Goal: Task Accomplishment & Management: Manage account settings

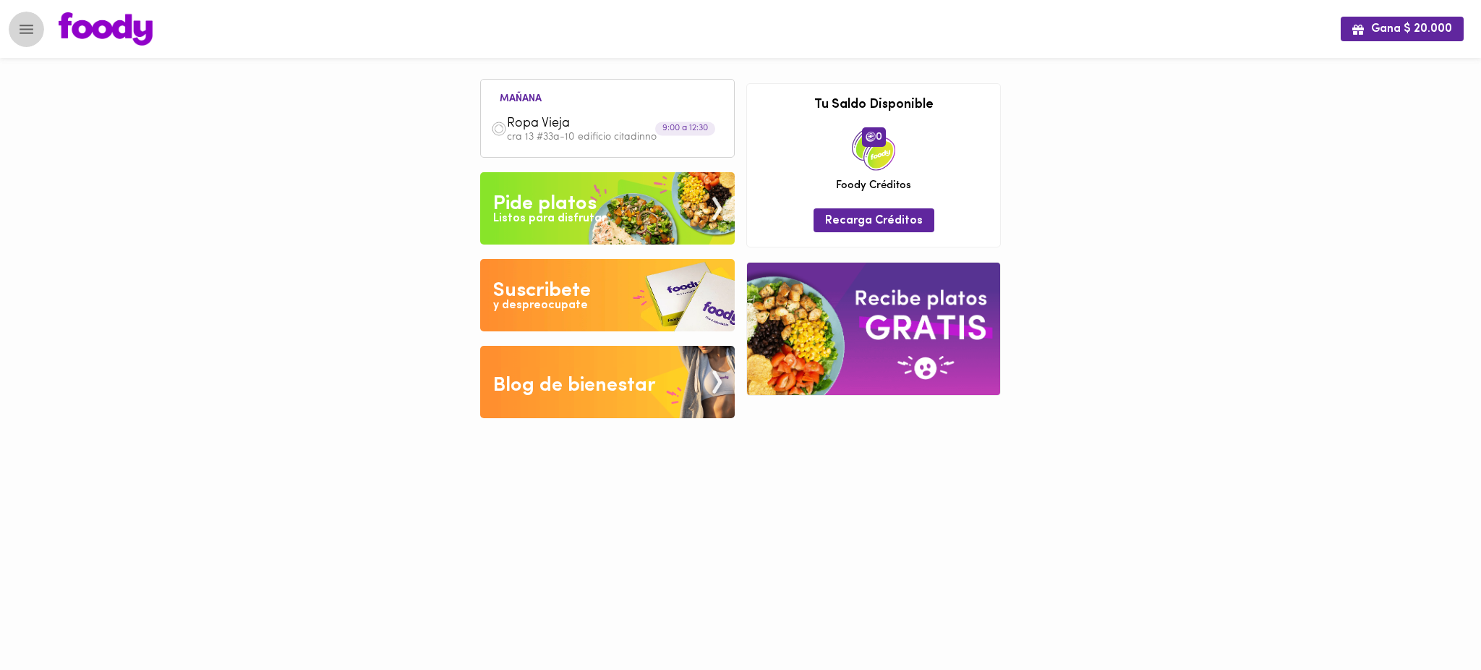
click at [30, 33] on icon "Menu" at bounding box center [26, 29] width 18 height 18
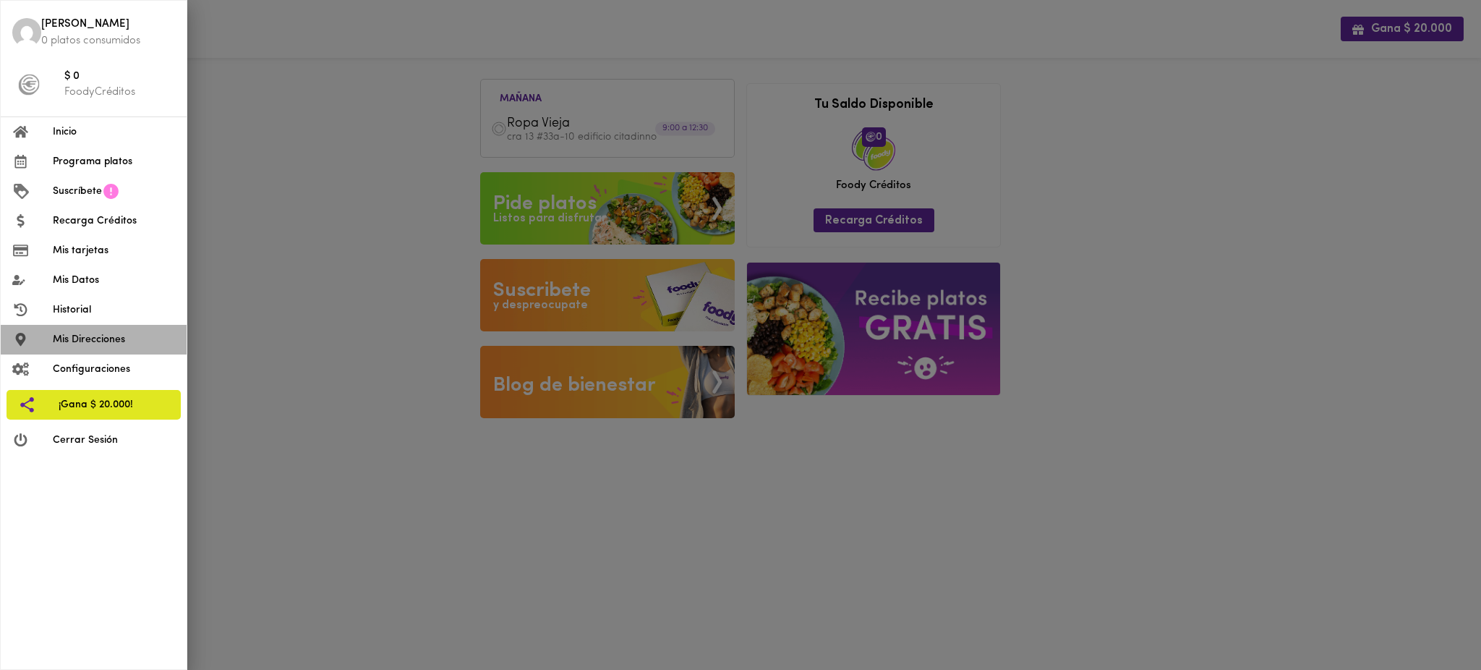
click at [98, 340] on span "Mis Direcciones" at bounding box center [114, 339] width 122 height 15
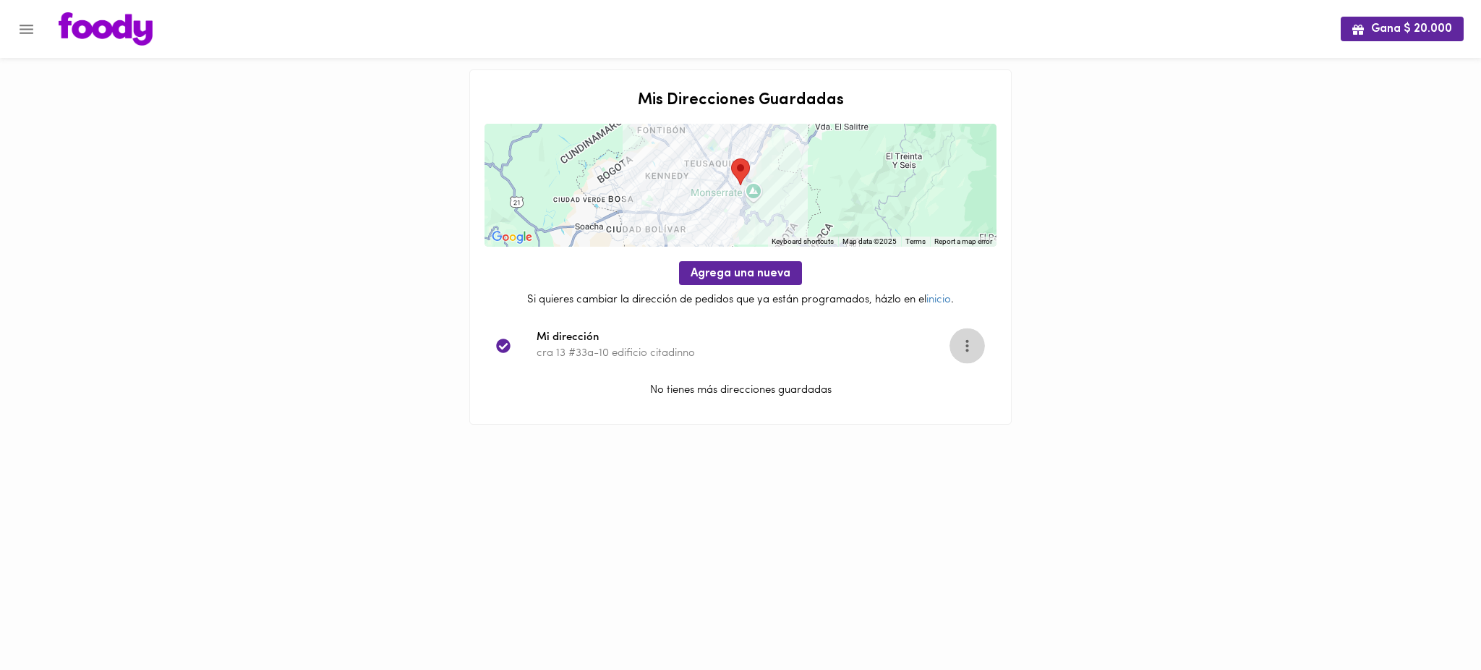
click at [970, 338] on icon "Opciones" at bounding box center [967, 345] width 18 height 18
click at [969, 343] on li "Editar" at bounding box center [976, 346] width 52 height 24
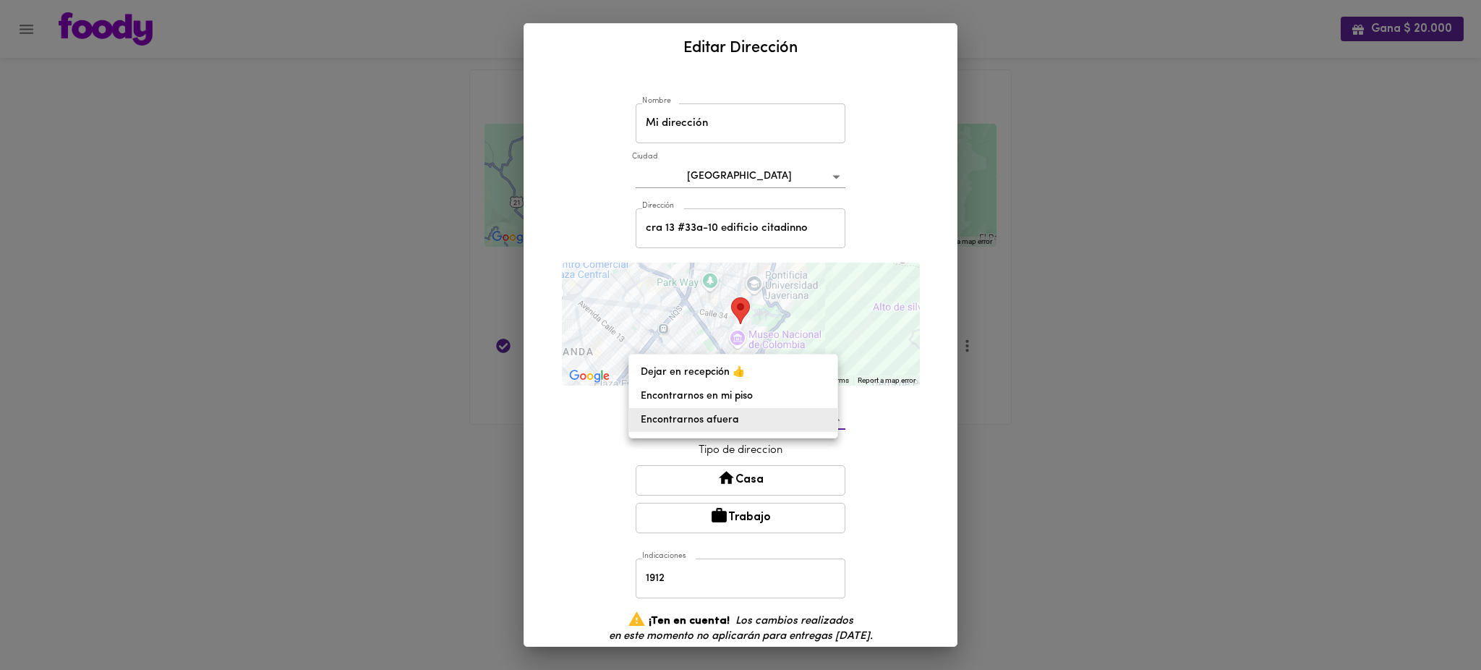
click at [824, 421] on body "Gana $ 20.000 Mis Direcciones Guardadas ← Move left → Move right ↑ Move up ↓ Mo…" at bounding box center [740, 230] width 1481 height 461
click at [797, 375] on li "Dejar en recepción 👍" at bounding box center [733, 372] width 208 height 24
type input "leave-at-reception"
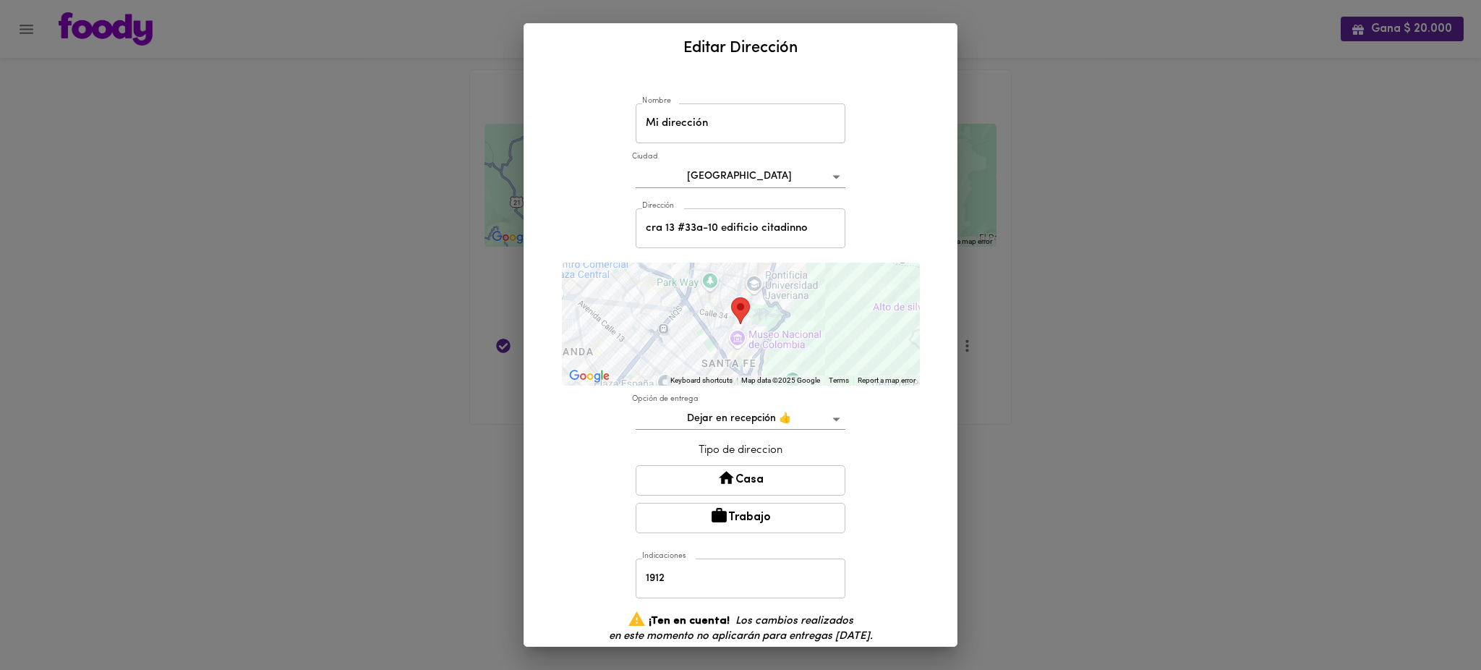
click at [791, 480] on button "Casa" at bounding box center [741, 480] width 210 height 30
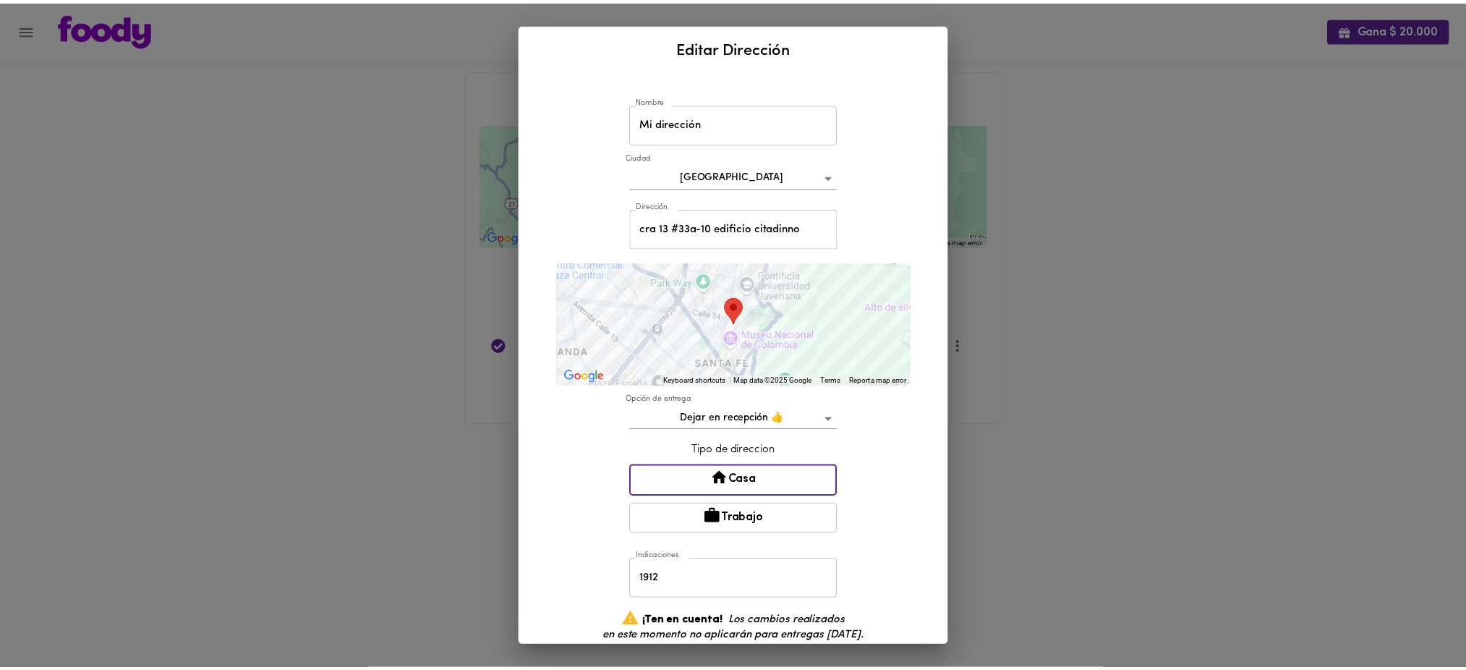
scroll to position [85, 0]
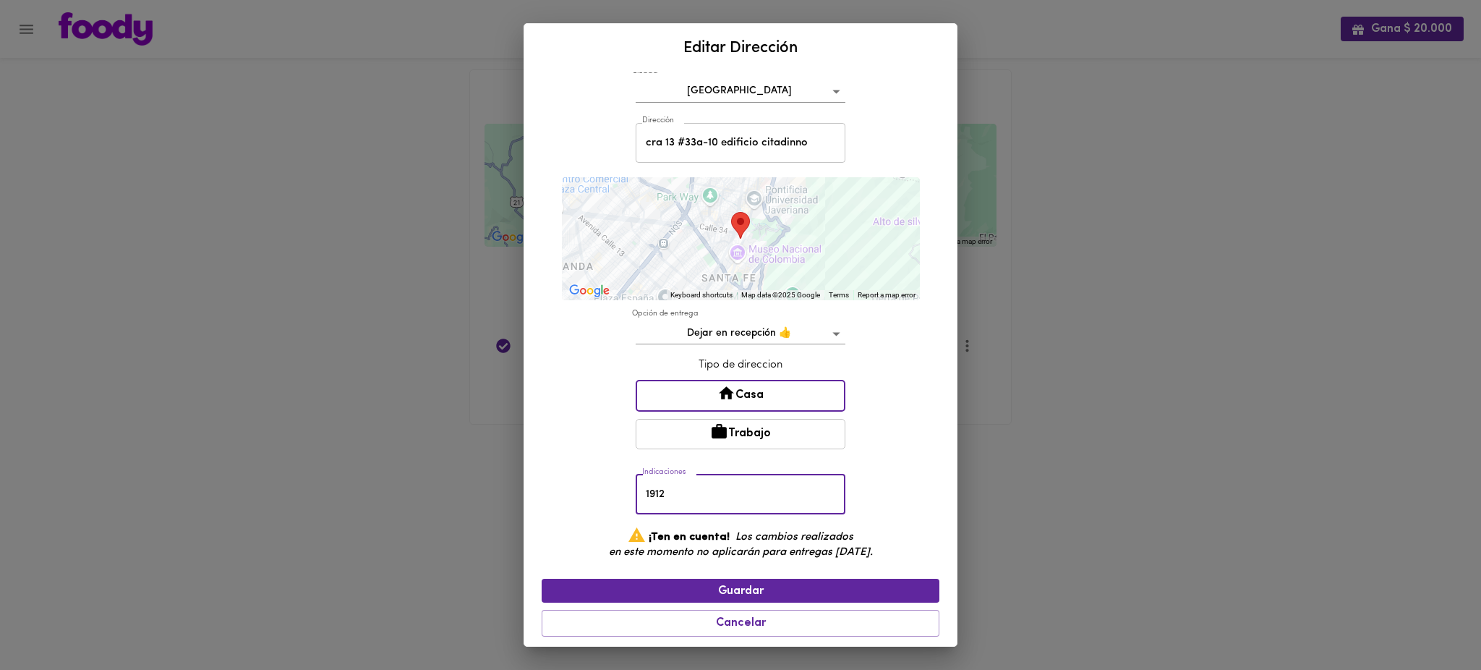
click at [636, 490] on input "1912" at bounding box center [741, 494] width 210 height 40
type input "Apto 1912"
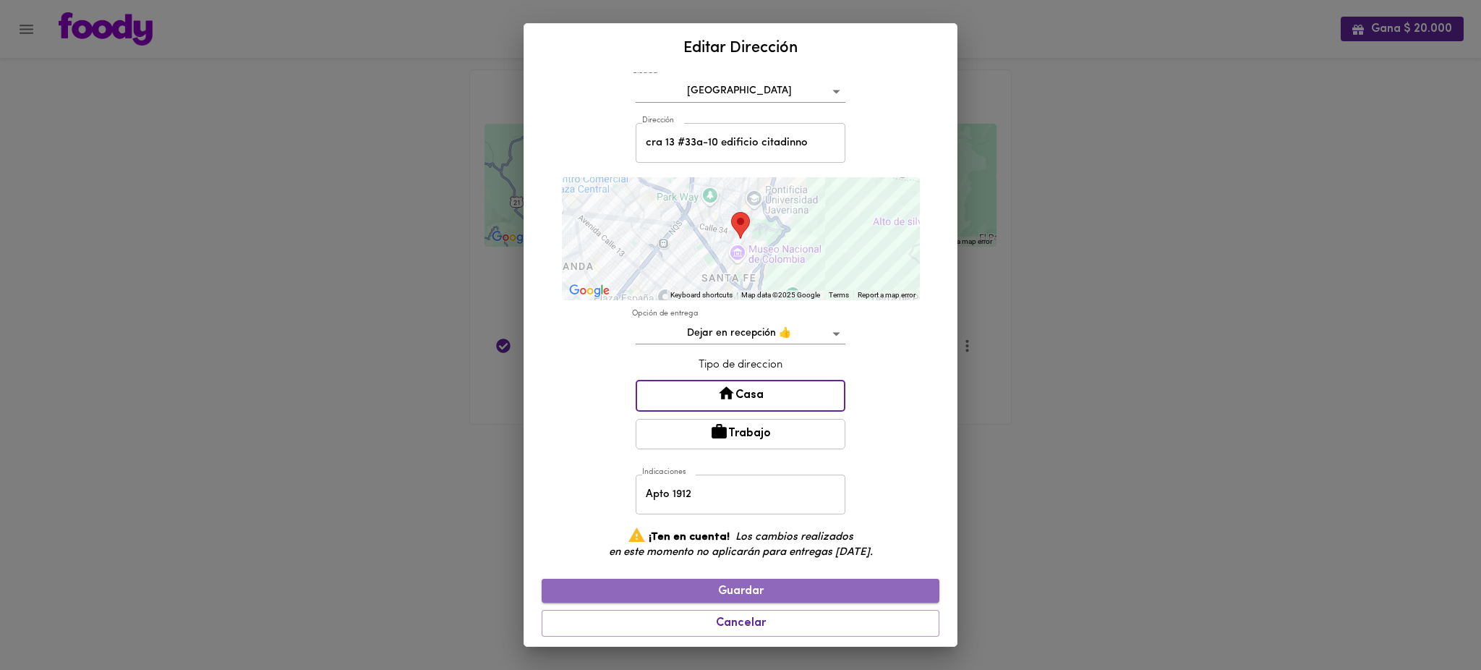
click at [752, 584] on span "Guardar" at bounding box center [740, 591] width 375 height 14
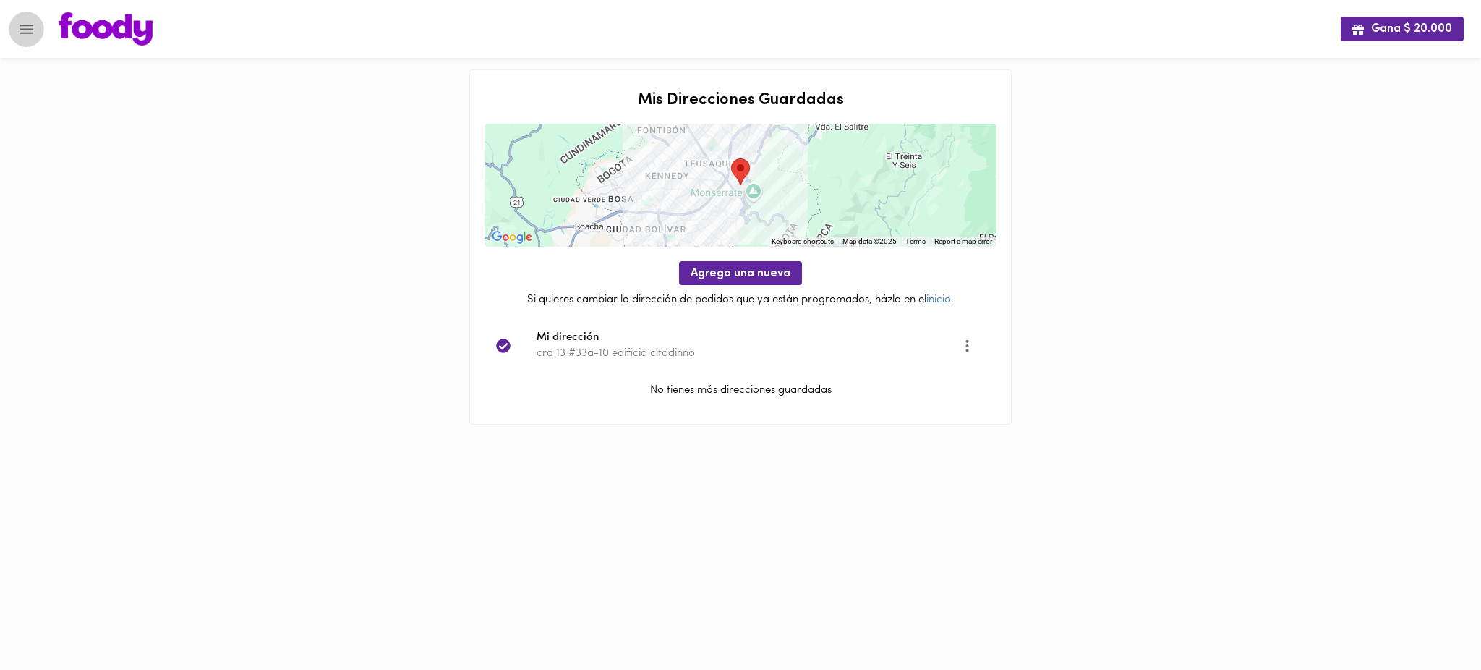
click at [28, 31] on icon "Menu" at bounding box center [26, 29] width 18 height 18
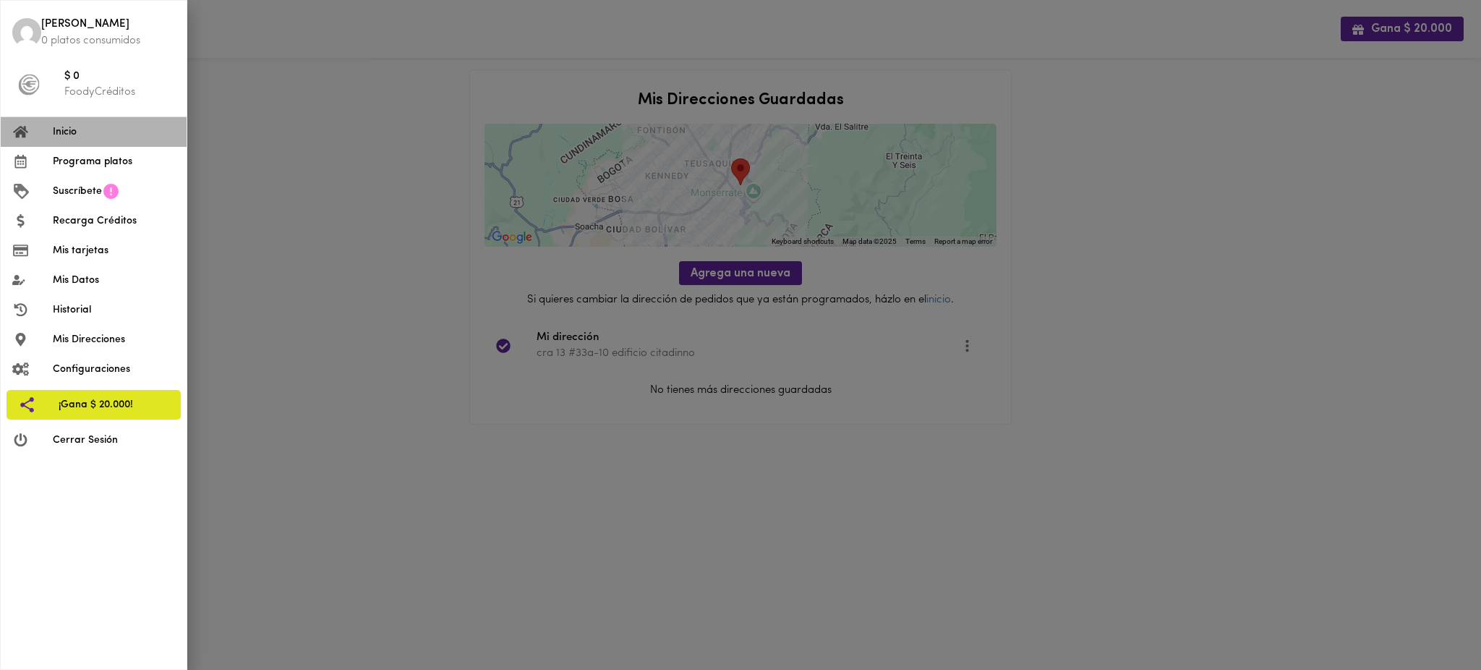
click at [111, 131] on span "Inicio" at bounding box center [114, 131] width 122 height 15
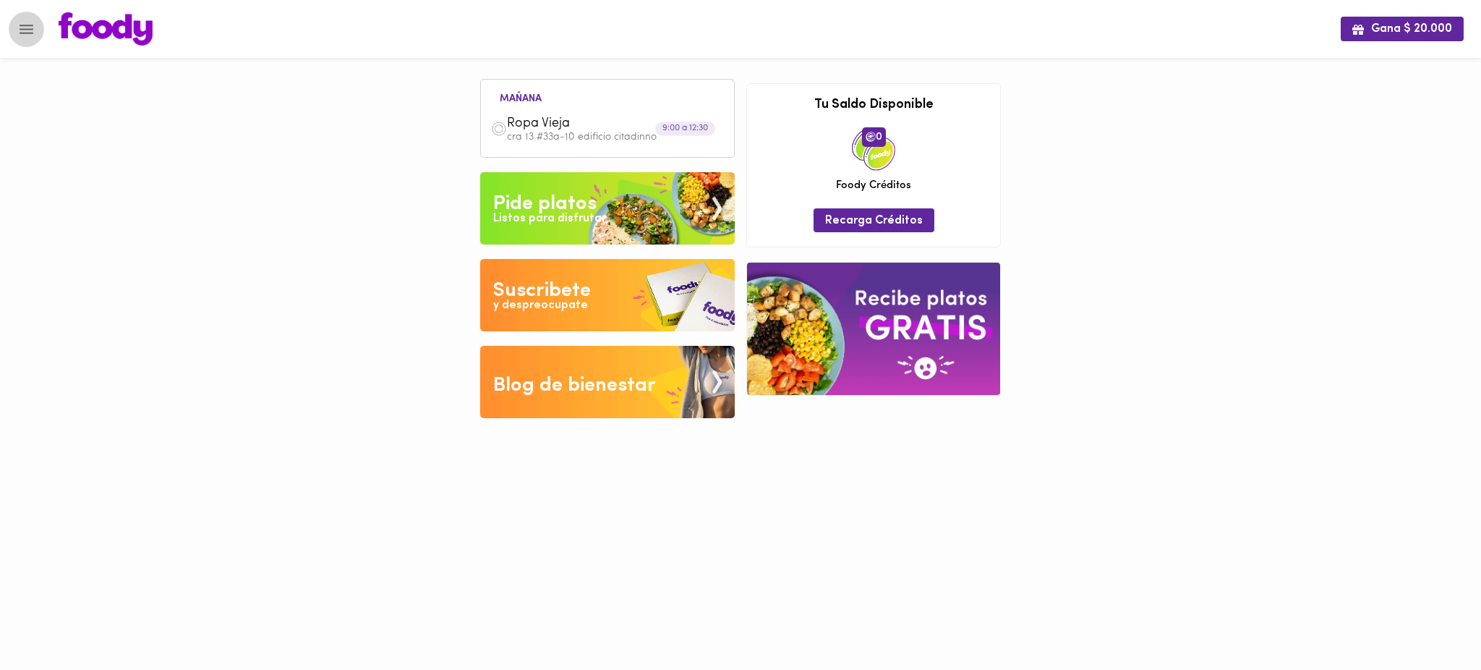
click at [29, 25] on icon "Menu" at bounding box center [27, 29] width 14 height 9
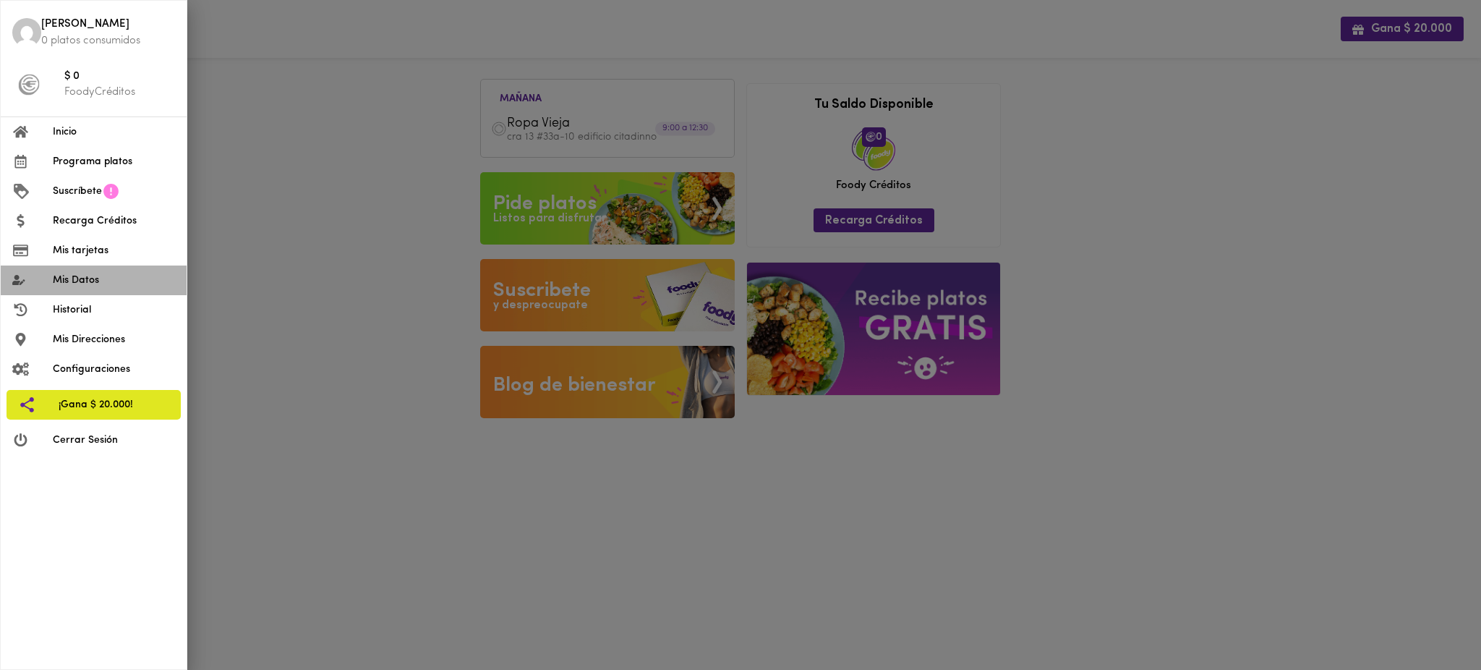
click at [125, 279] on span "Mis Datos" at bounding box center [114, 280] width 122 height 15
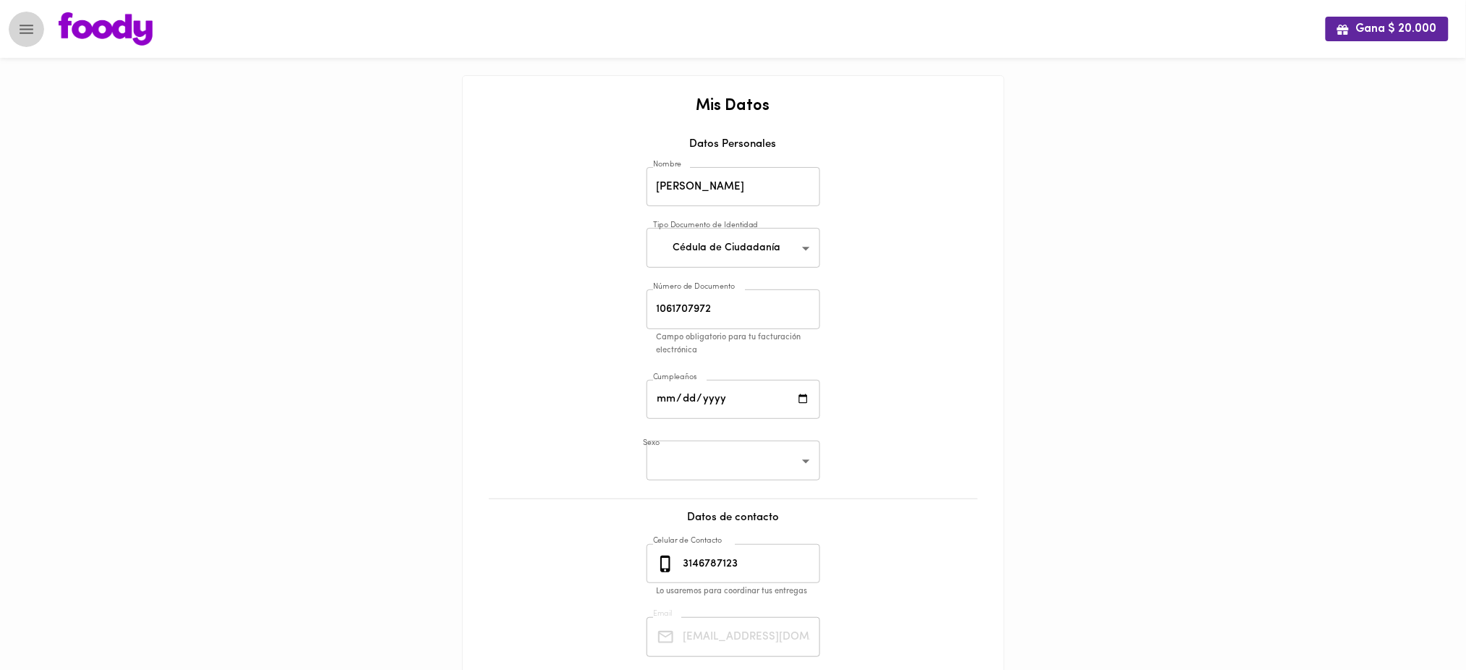
click at [22, 28] on icon "Menu" at bounding box center [27, 29] width 14 height 9
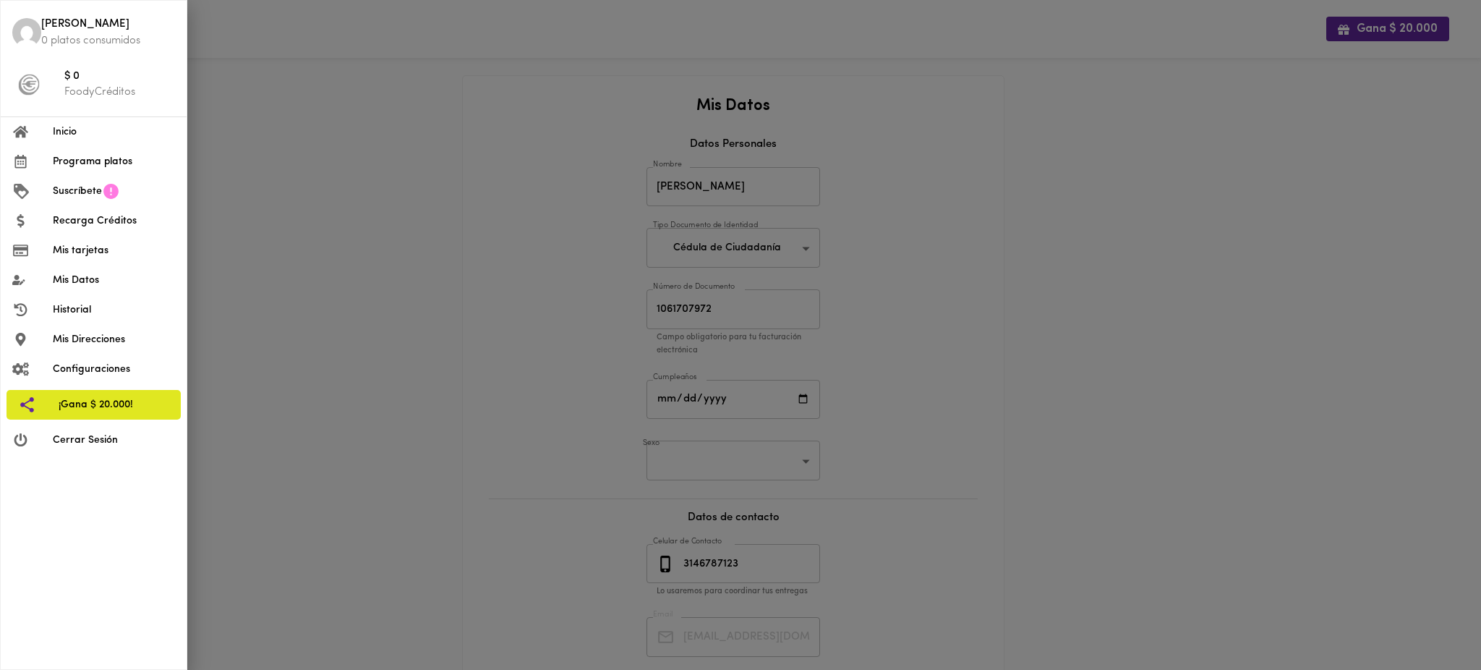
click at [90, 436] on span "Cerrar Sesión" at bounding box center [114, 439] width 122 height 15
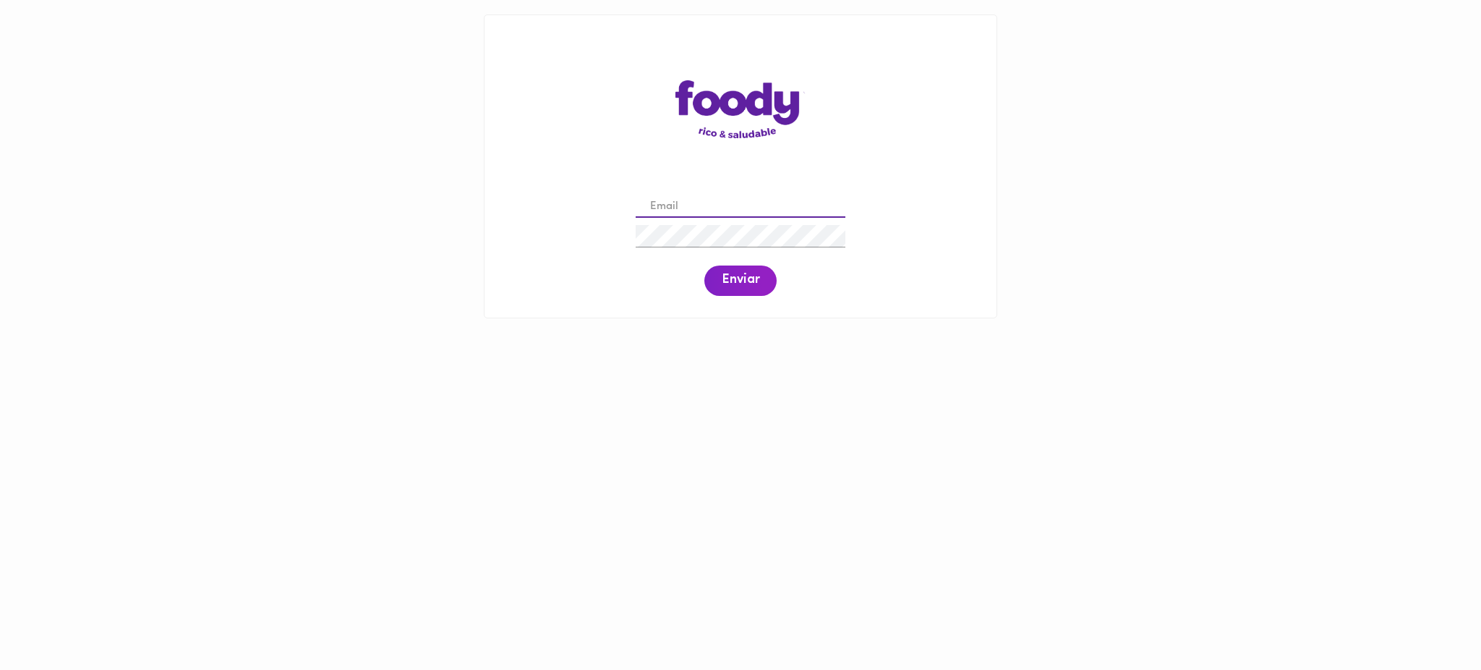
click at [790, 208] on input "email" at bounding box center [741, 207] width 210 height 22
paste input "Lauraa.gomezcamargo@gmail.com"
type input "lauraa.gomezcamargo@gmail.com"
click at [745, 283] on span "Enviar" at bounding box center [741, 281] width 38 height 16
